Goal: Task Accomplishment & Management: Use online tool/utility

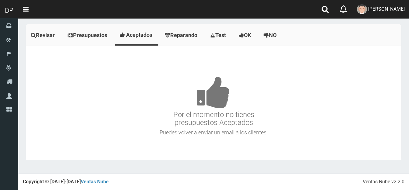
scroll to position [682, 0]
click at [42, 33] on span "Revisar" at bounding box center [45, 35] width 19 height 6
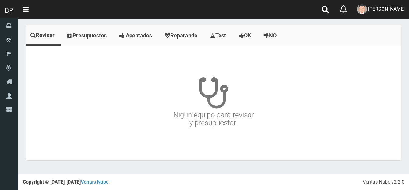
click at [82, 36] on span "Presupuestos" at bounding box center [89, 35] width 34 height 6
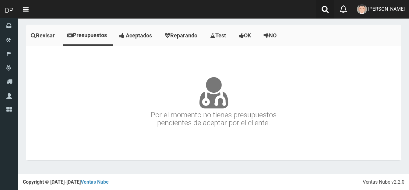
click at [321, 5] on link at bounding box center [325, 9] width 18 height 19
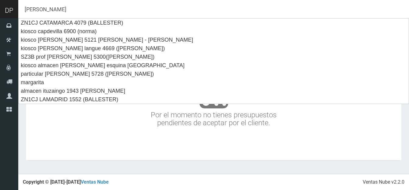
type input "marcelo"
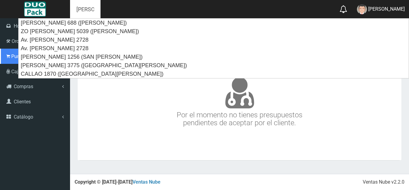
click at [14, 61] on link "Punto de ventas" at bounding box center [35, 56] width 70 height 15
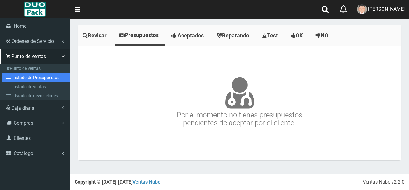
click at [41, 78] on link "Listado de Presupuestos" at bounding box center [36, 77] width 68 height 9
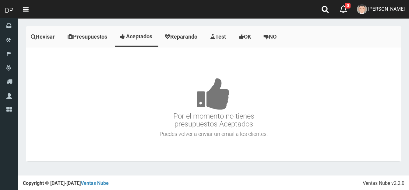
scroll to position [682, 0]
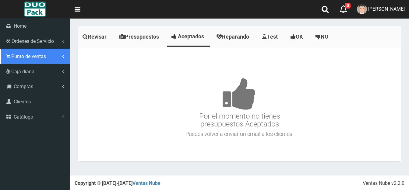
click at [22, 58] on span "Punto de ventas" at bounding box center [28, 57] width 35 height 6
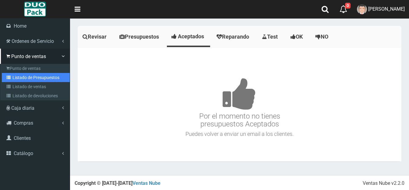
click at [28, 79] on link "Listado de Presupuestos" at bounding box center [36, 77] width 68 height 9
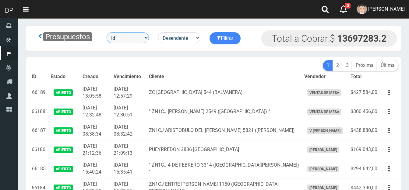
click at [130, 37] on select "Id Facturado Valor vencimiento vendedor cliente" at bounding box center [128, 37] width 42 height 11
click at [107, 32] on select "Id Facturado Valor vencimiento vendedor cliente" at bounding box center [128, 37] width 42 height 11
click at [118, 40] on select "Id Facturado Valor vencimiento vendedor cliente" at bounding box center [128, 37] width 42 height 11
select select "usuarios_id"
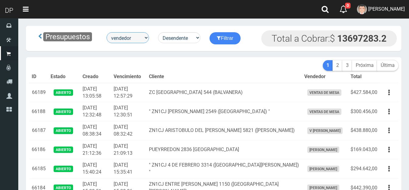
click at [107, 32] on select "Id Facturado Valor vencimiento vendedor cliente" at bounding box center [128, 37] width 42 height 11
click at [220, 35] on icon "submit" at bounding box center [219, 38] width 4 height 9
